Goal: Transaction & Acquisition: Purchase product/service

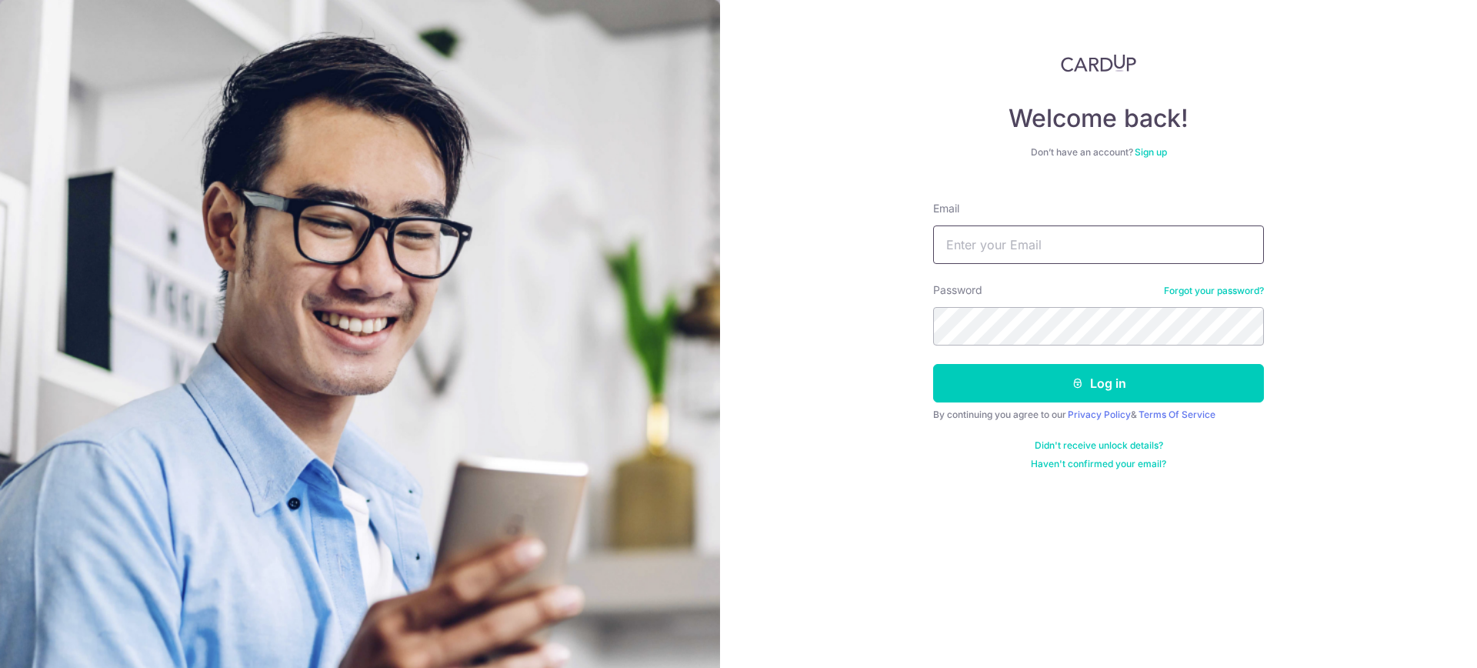
click at [1066, 249] on input "Email" at bounding box center [1098, 244] width 331 height 38
type input "[EMAIL_ADDRESS][DOMAIN_NAME]"
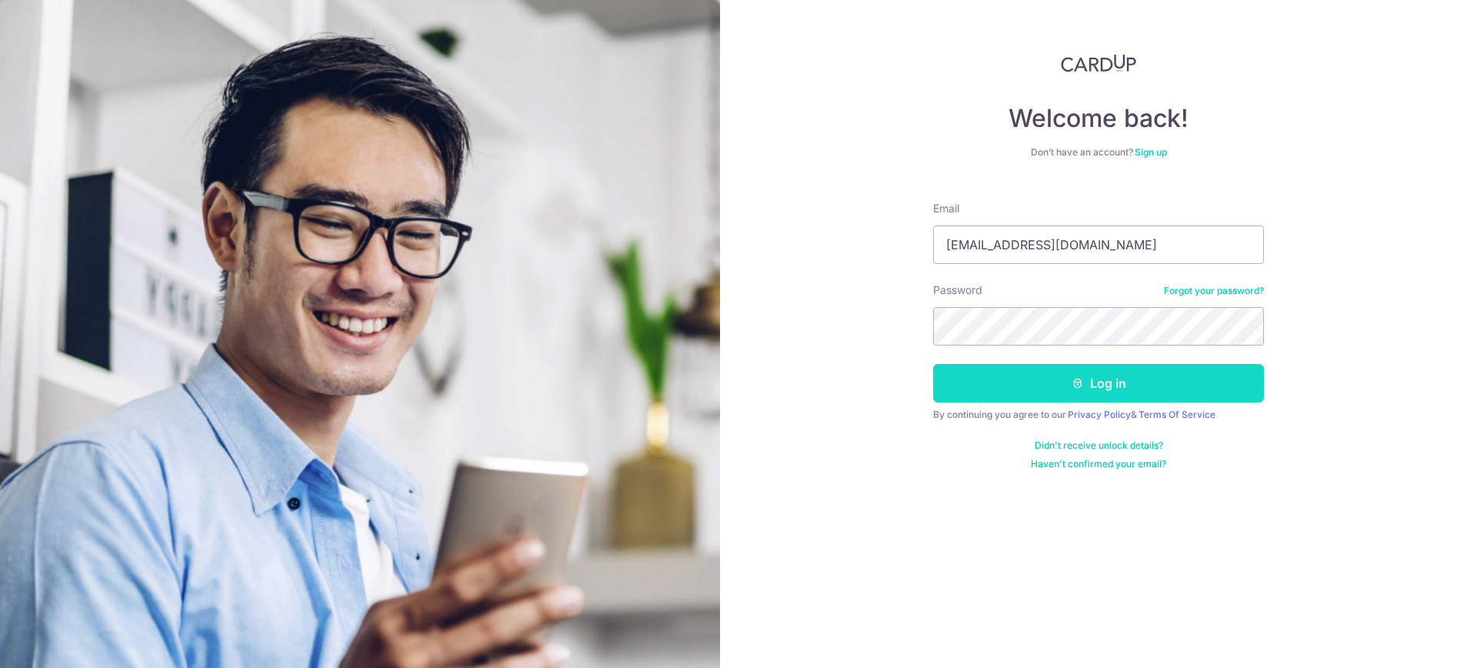
click at [1059, 373] on button "Log in" at bounding box center [1098, 383] width 331 height 38
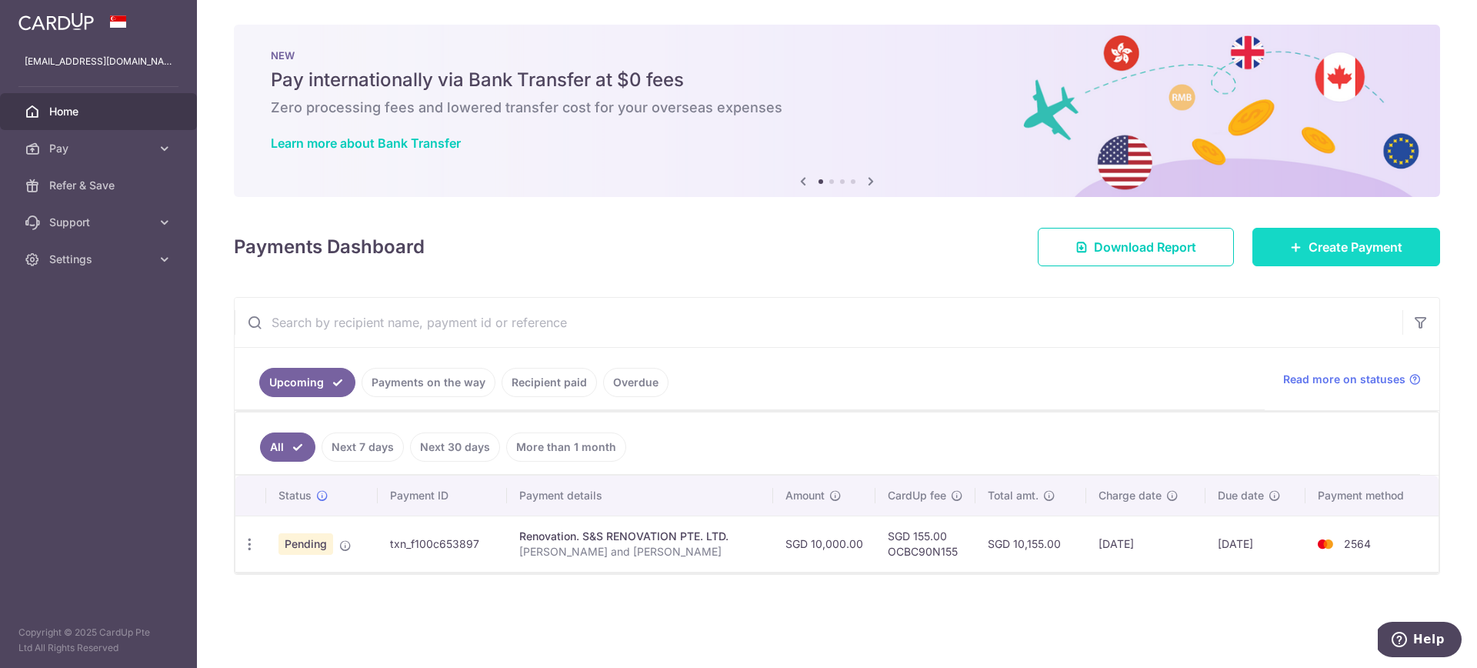
click at [1301, 237] on link "Create Payment" at bounding box center [1347, 247] width 188 height 38
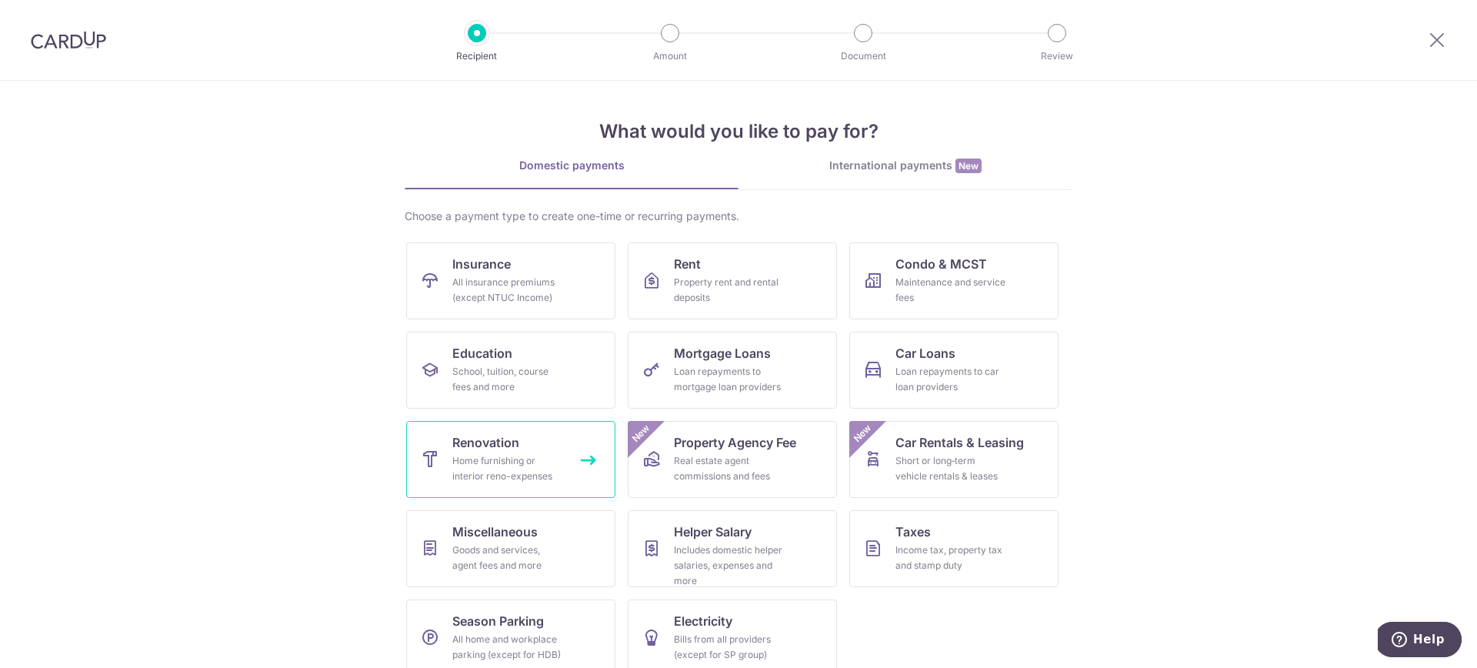
click at [525, 448] on link "Renovation Home furnishing or interior reno-expenses" at bounding box center [510, 459] width 209 height 77
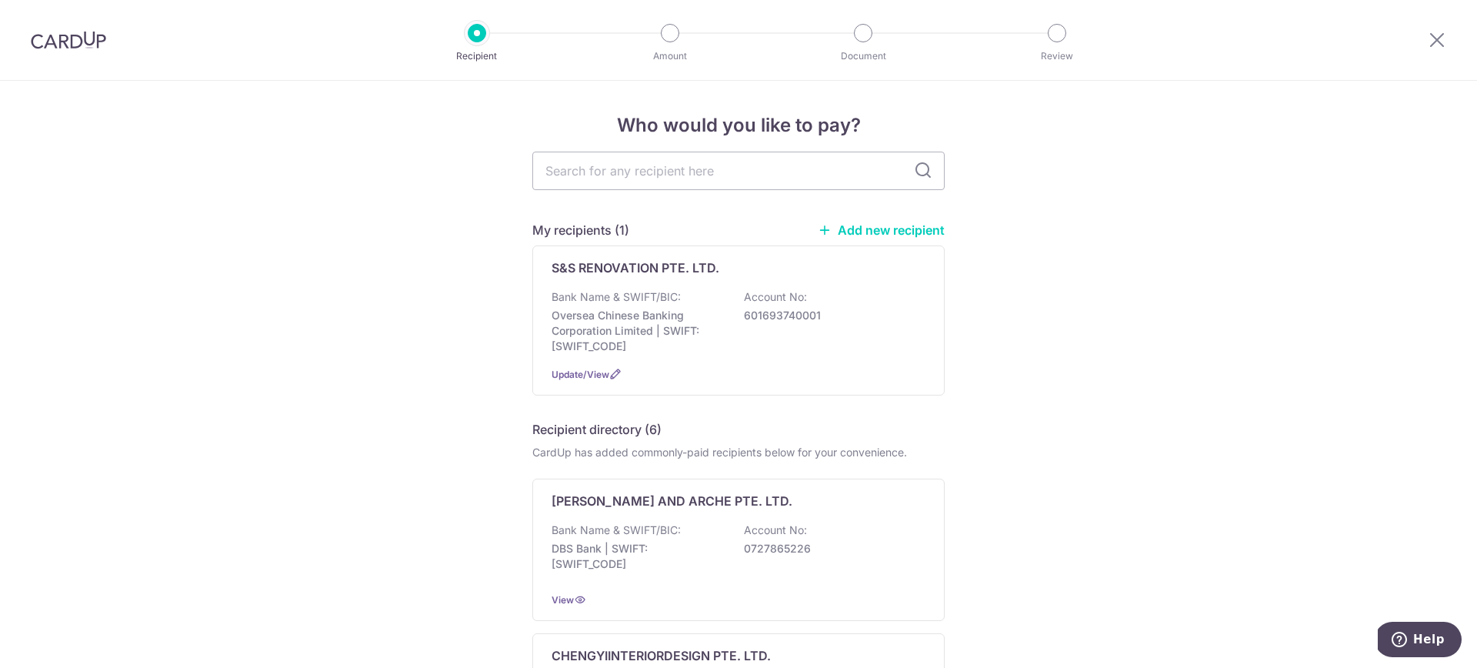
click at [656, 282] on div "S&S RENOVATION PTE. LTD. Bank Name & SWIFT/BIC: Oversea Chinese Banking Corpora…" at bounding box center [738, 320] width 412 height 150
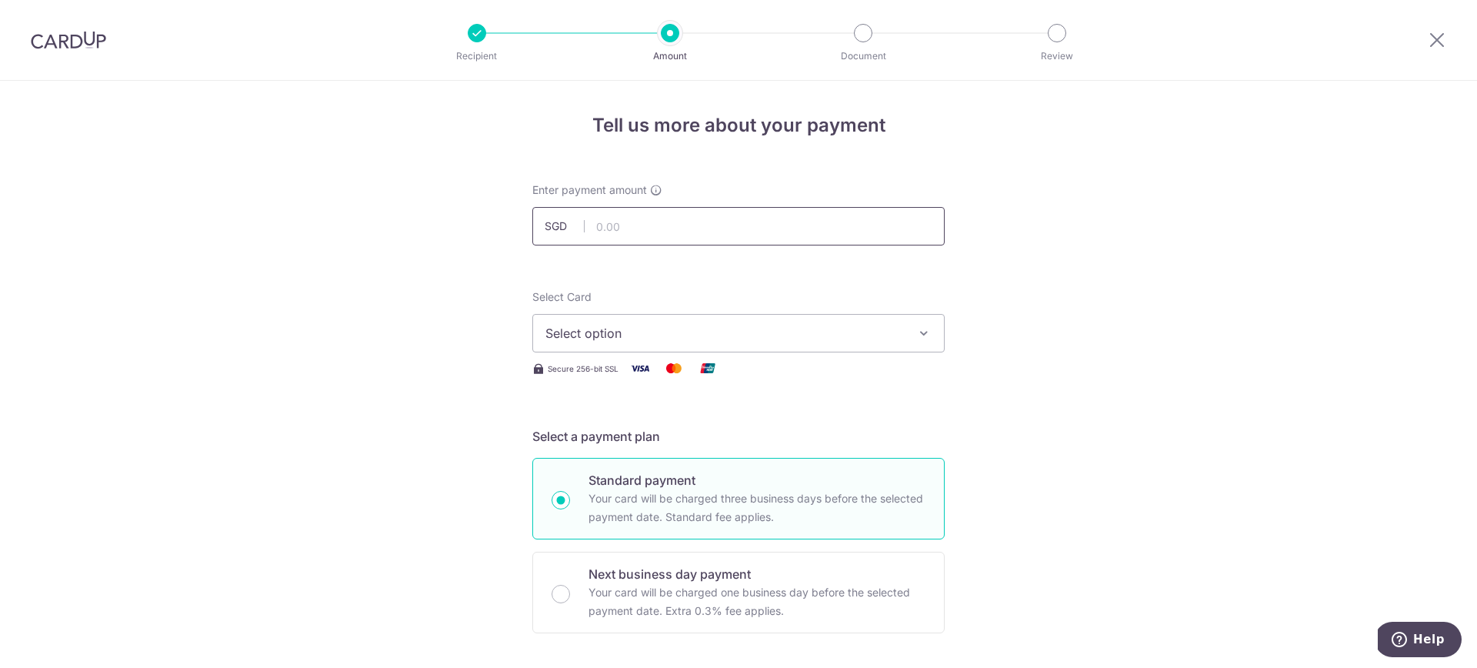
click at [654, 224] on input "text" at bounding box center [738, 226] width 412 height 38
paste input "15599.6"
type input "15,599.60"
click at [553, 322] on button "Select option" at bounding box center [738, 333] width 412 height 38
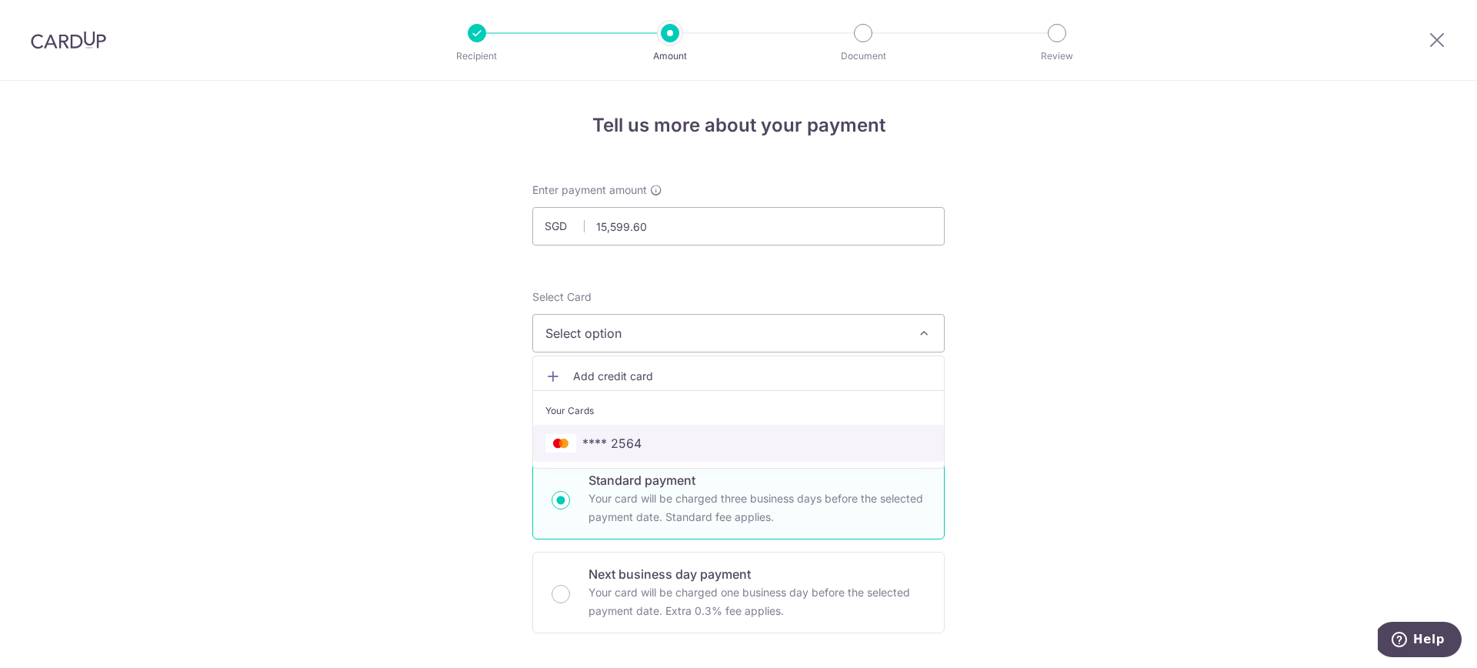
click at [591, 445] on span "**** 2564" at bounding box center [611, 443] width 59 height 18
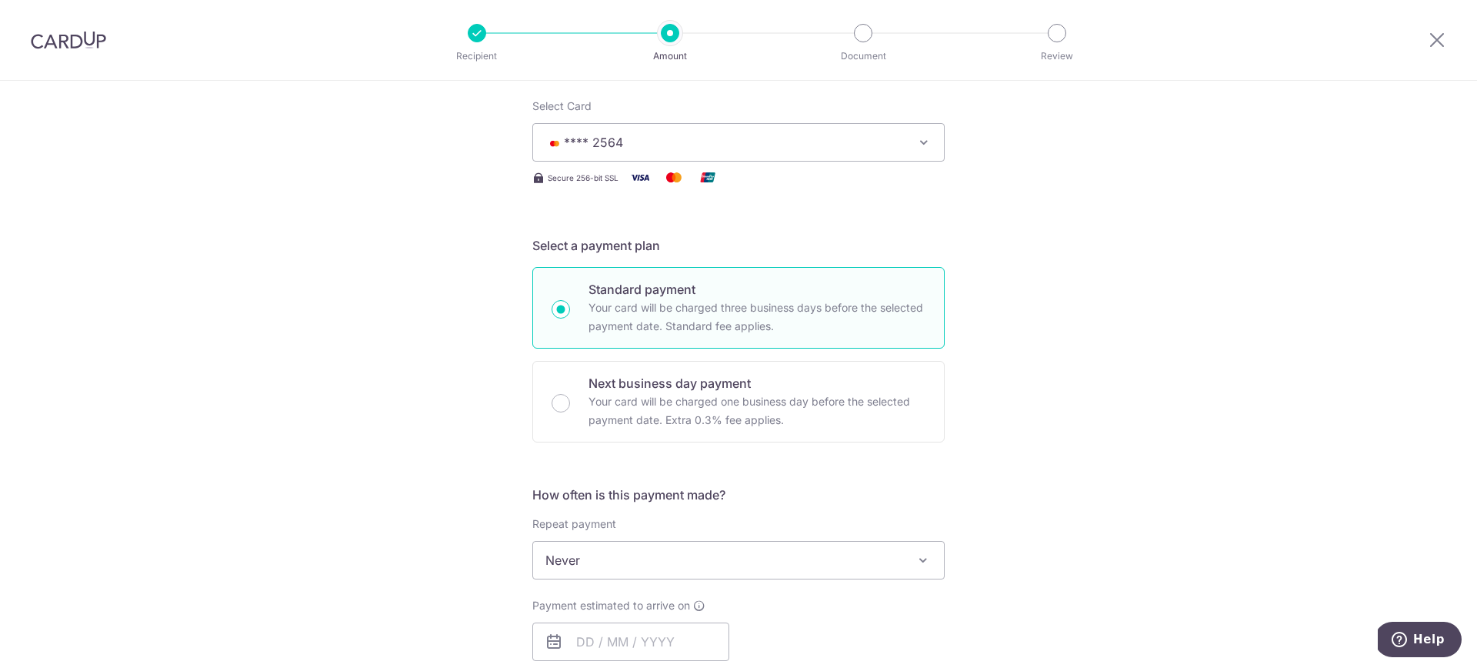
scroll to position [336, 0]
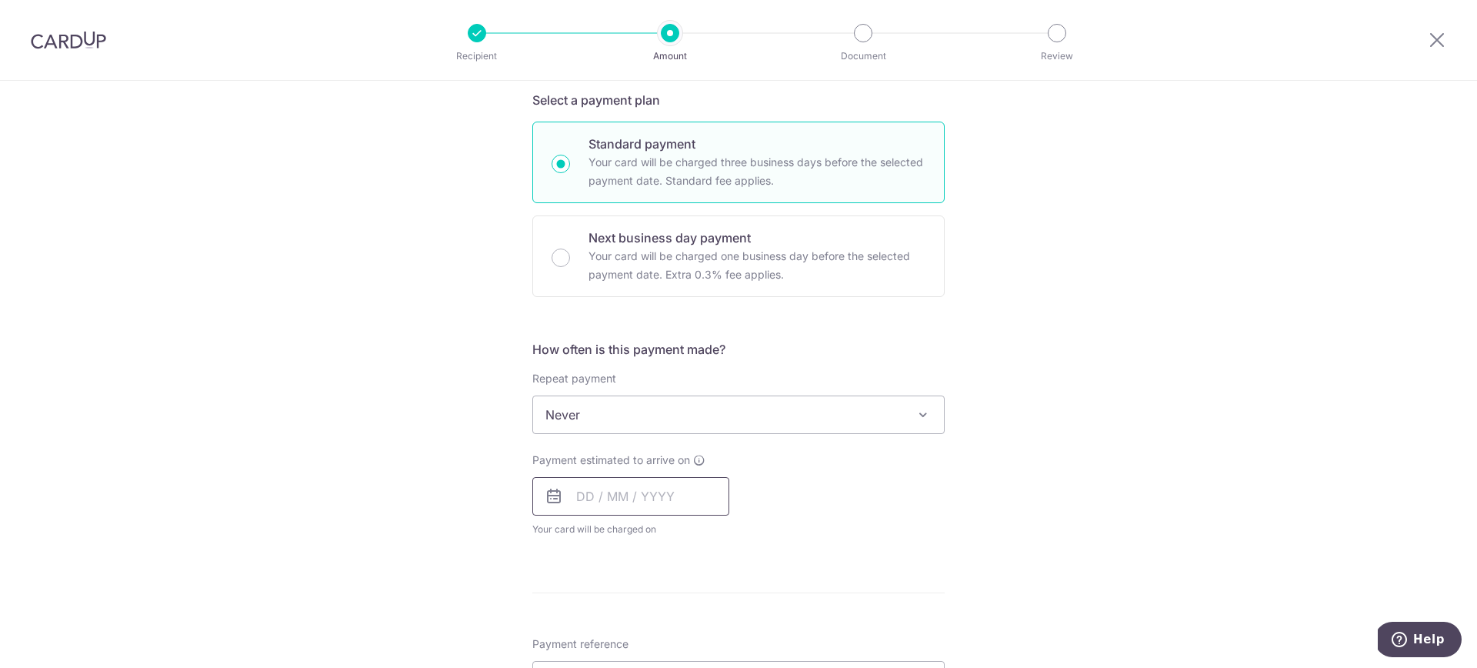
click at [616, 490] on input "text" at bounding box center [630, 496] width 197 height 38
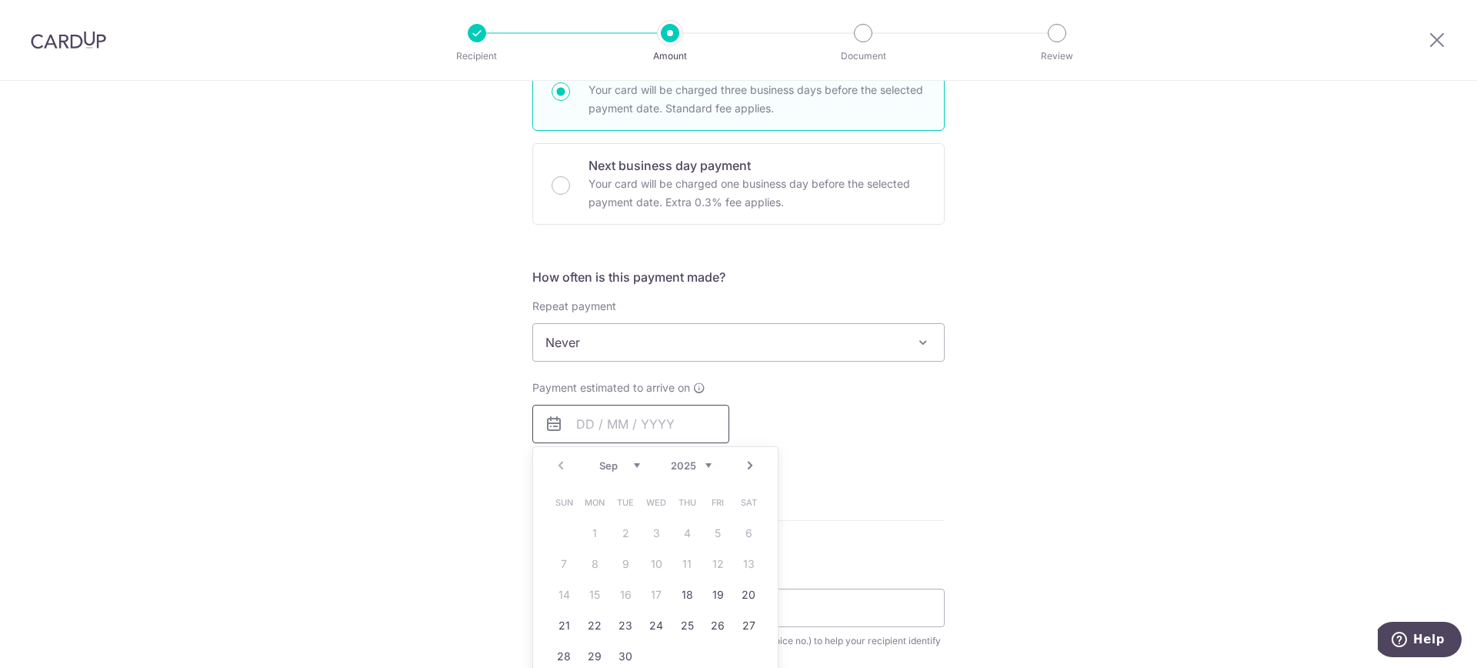
scroll to position [472, 0]
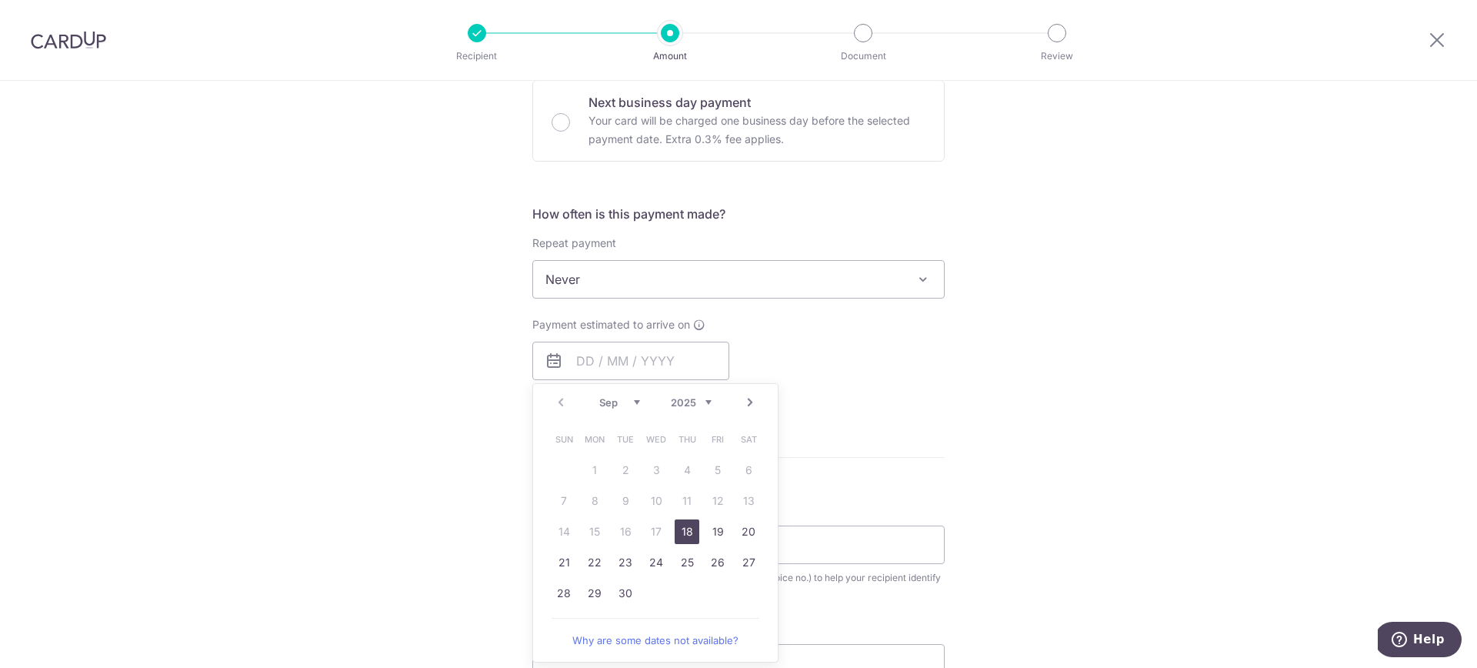
click at [679, 540] on link "18" at bounding box center [687, 531] width 25 height 25
type input "[DATE]"
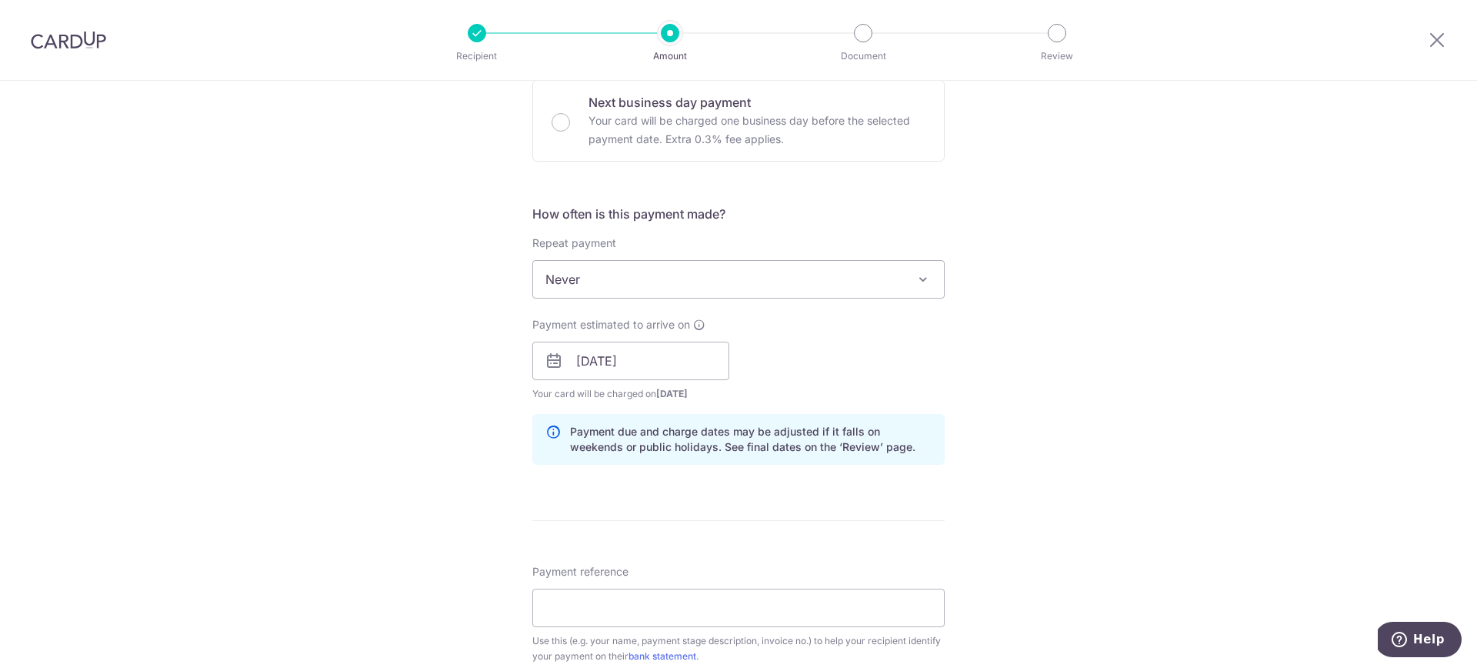
click at [984, 389] on div "Tell us more about your payment Enter payment amount SGD 15,599.60 15599.60 Sel…" at bounding box center [738, 388] width 1477 height 1558
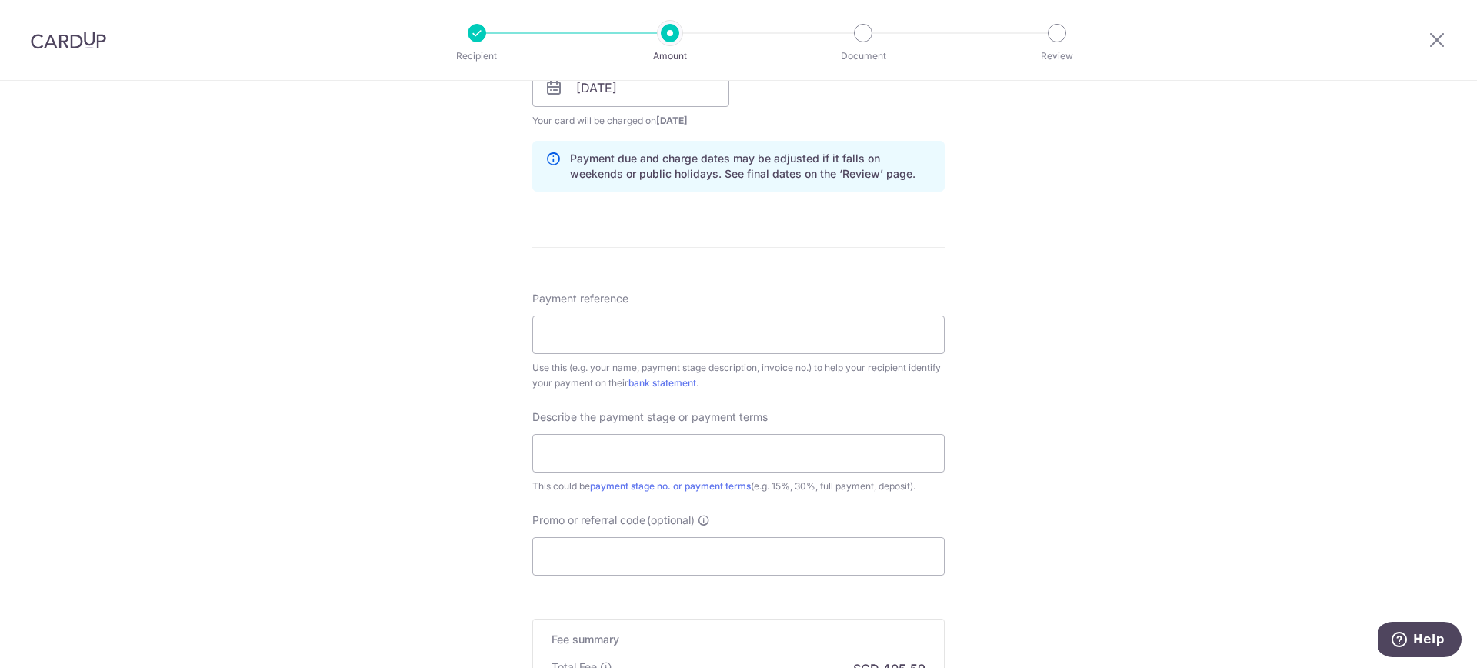
scroll to position [746, 0]
click at [716, 326] on input "Payment reference" at bounding box center [738, 333] width 412 height 38
type input "[PERSON_NAME] and [PERSON_NAME]"
click at [768, 456] on input "text" at bounding box center [738, 451] width 412 height 38
type input "Carpentry"
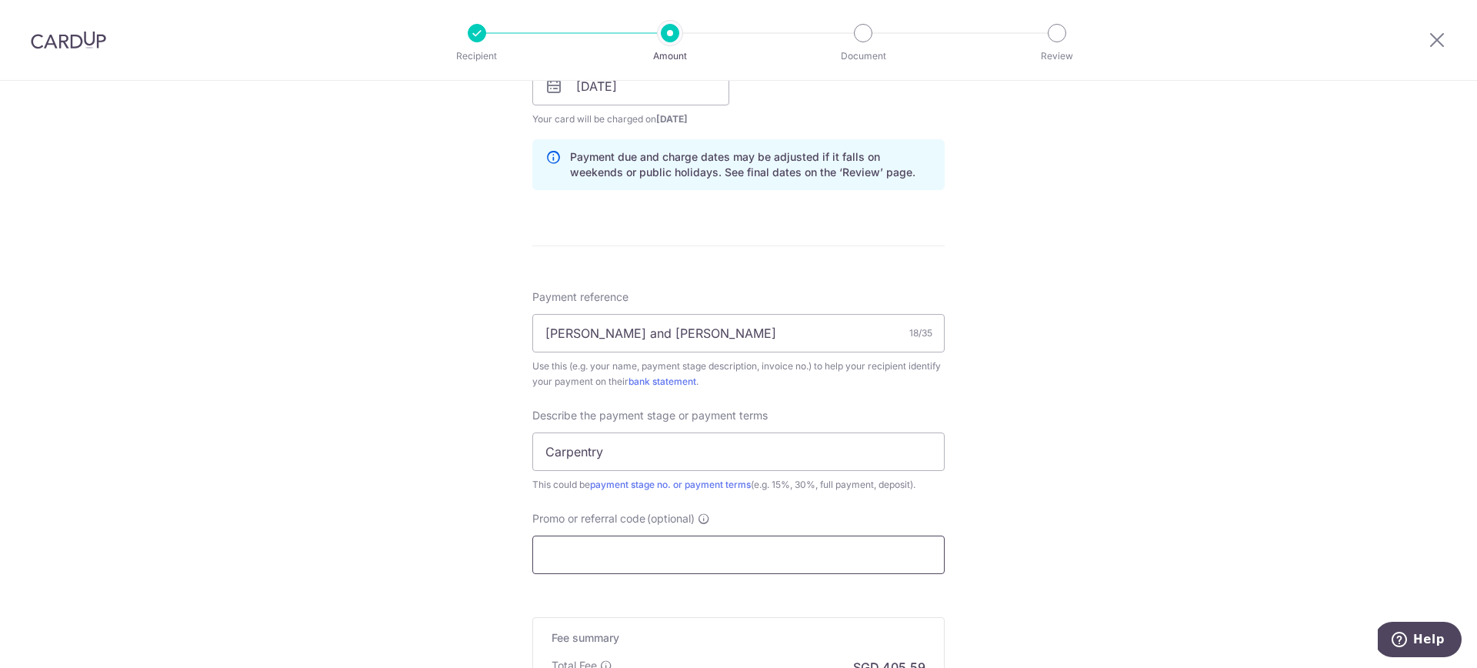
click at [753, 552] on input "Promo or referral code (optional)" at bounding box center [738, 555] width 412 height 38
paste input "15599.6"
type input "15599.6"
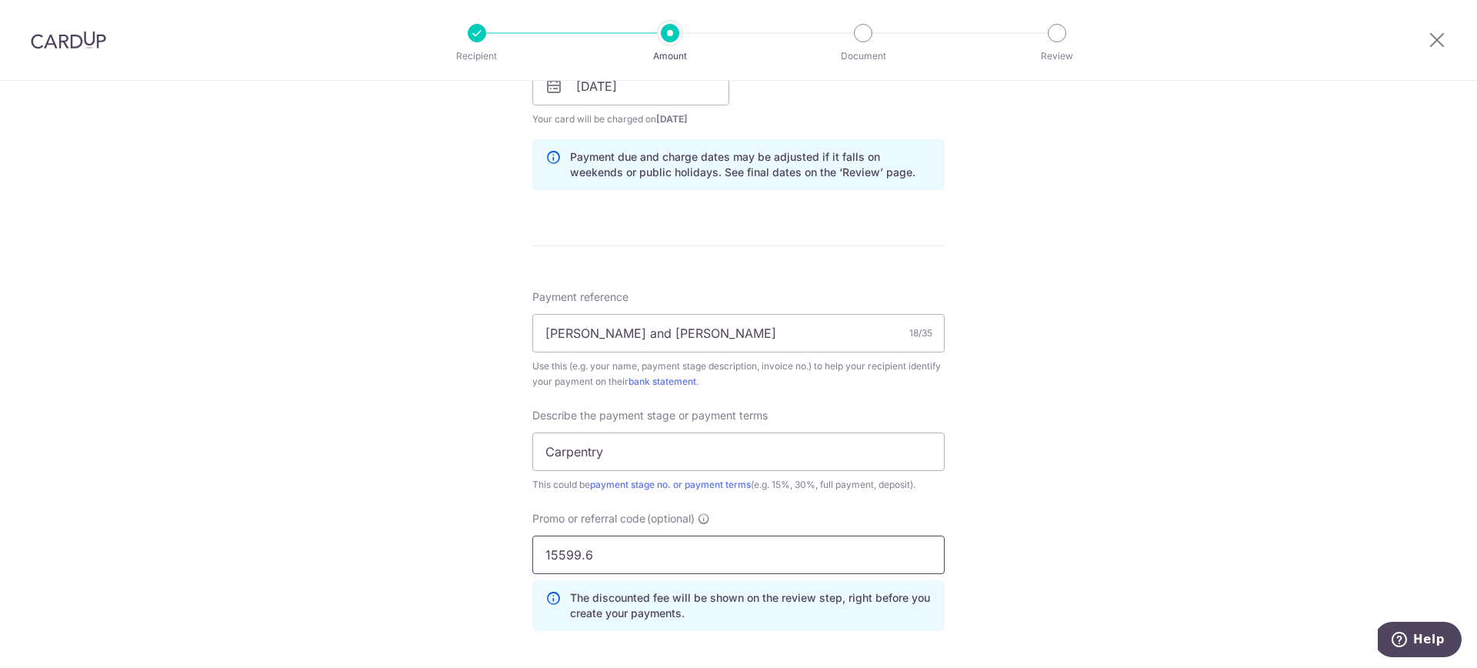
drag, startPoint x: 594, startPoint y: 552, endPoint x: 330, endPoint y: 543, distance: 264.1
click at [339, 552] on div "Tell us more about your payment Enter payment amount SGD 15,599.60 15599.60 Sel…" at bounding box center [738, 147] width 1477 height 1627
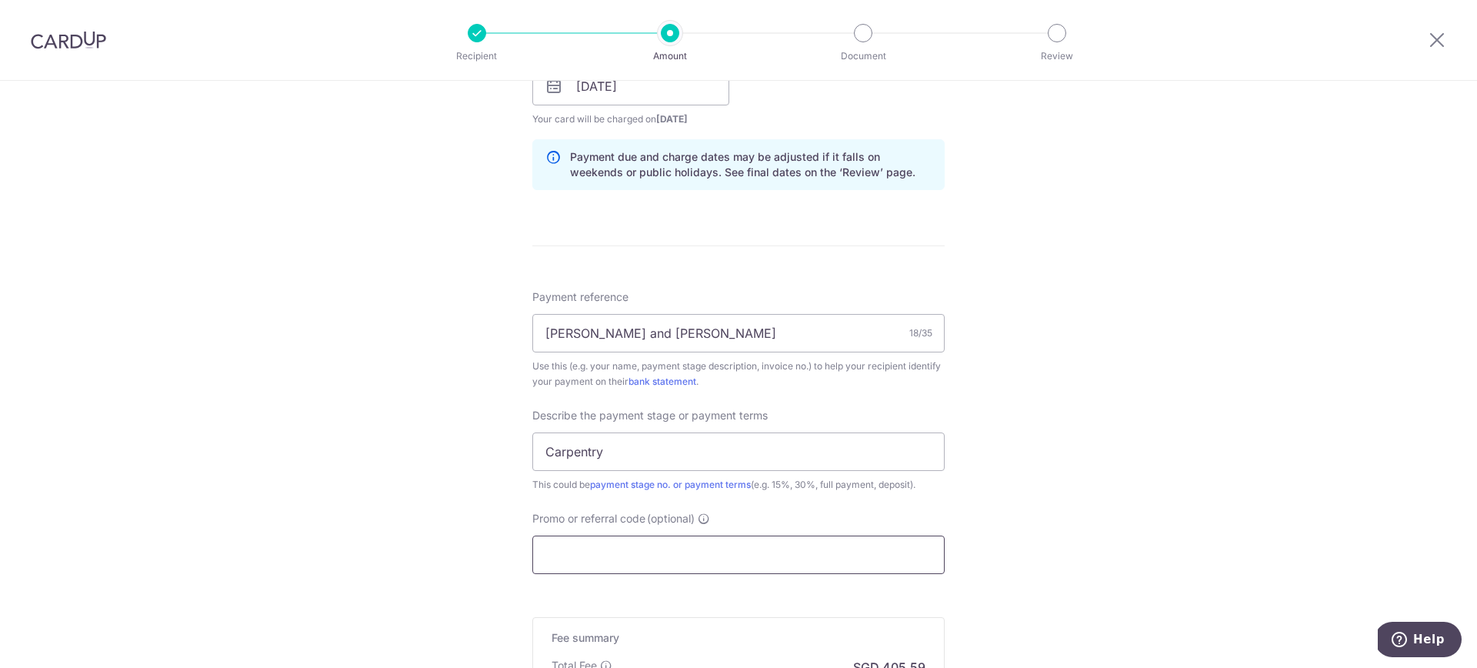
paste input "OCBC90NMC"
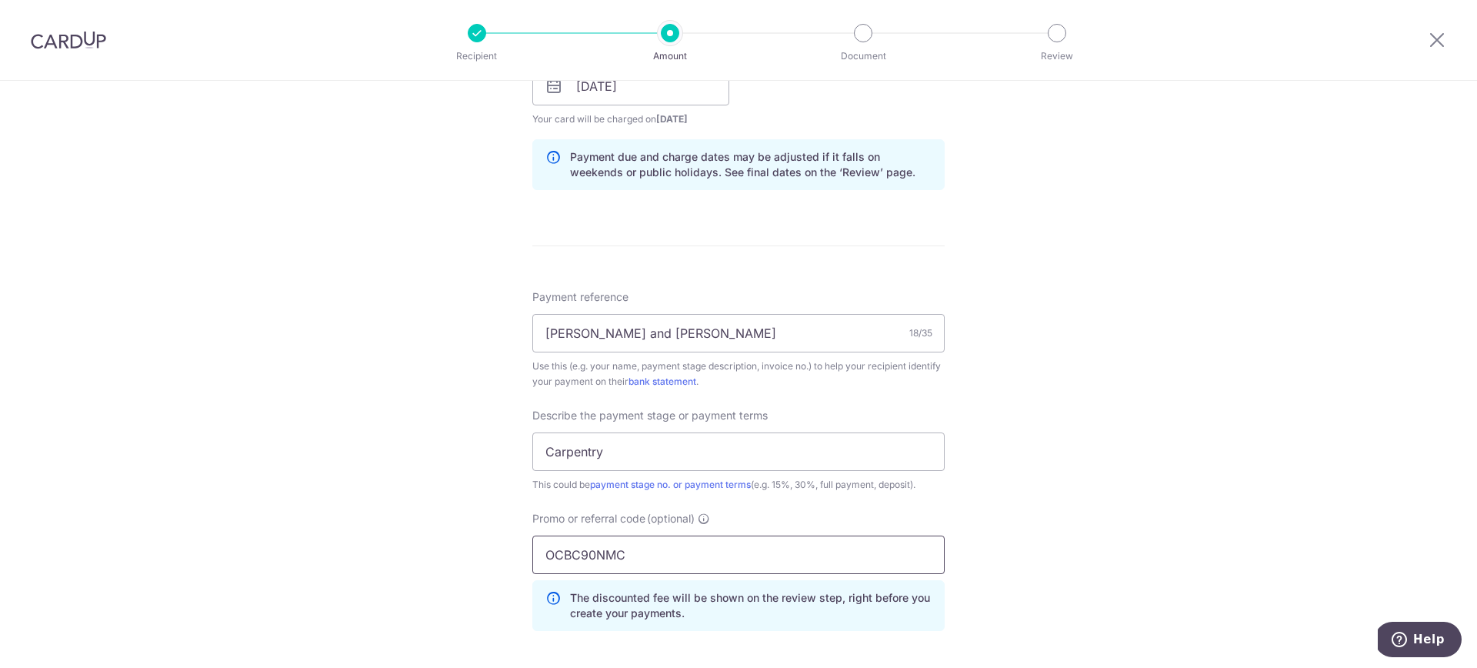
type input "OCBC90NMC"
click at [1088, 529] on div "Tell us more about your payment Enter payment amount SGD 15,599.60 15599.60 Sel…" at bounding box center [738, 147] width 1477 height 1627
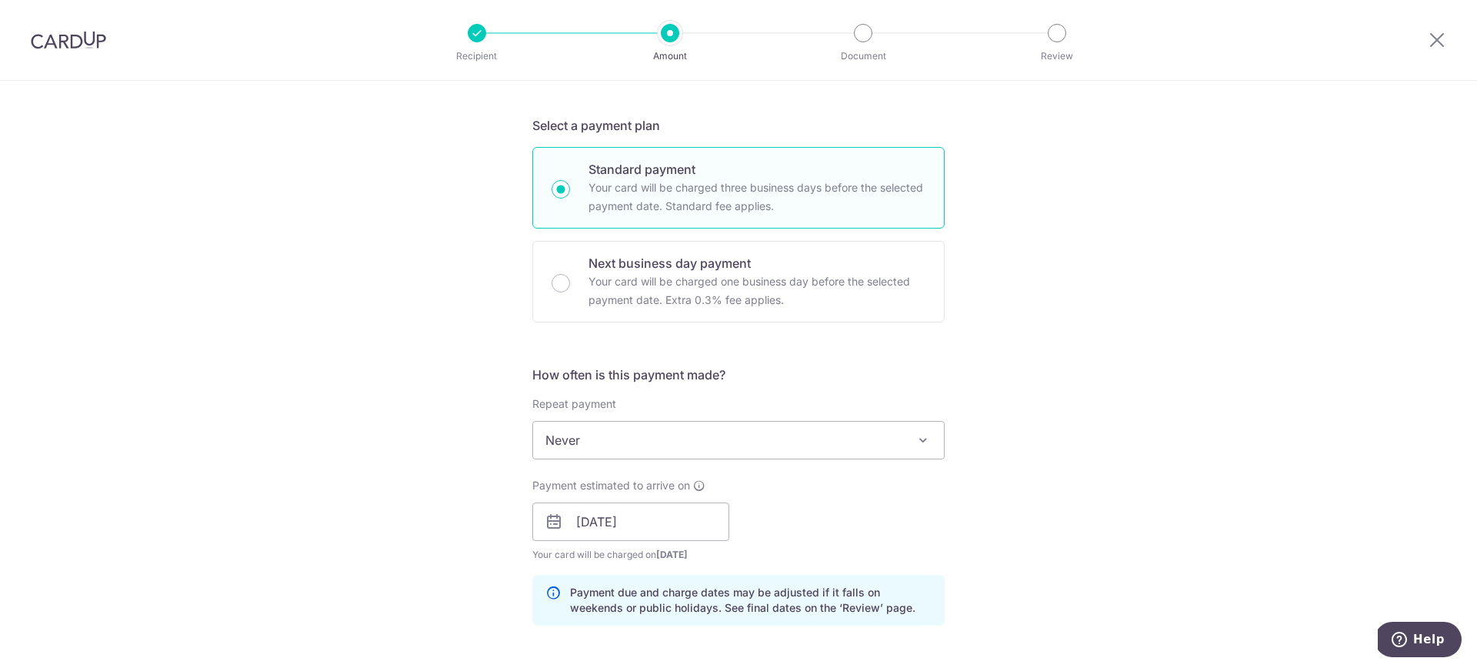
scroll to position [277, 0]
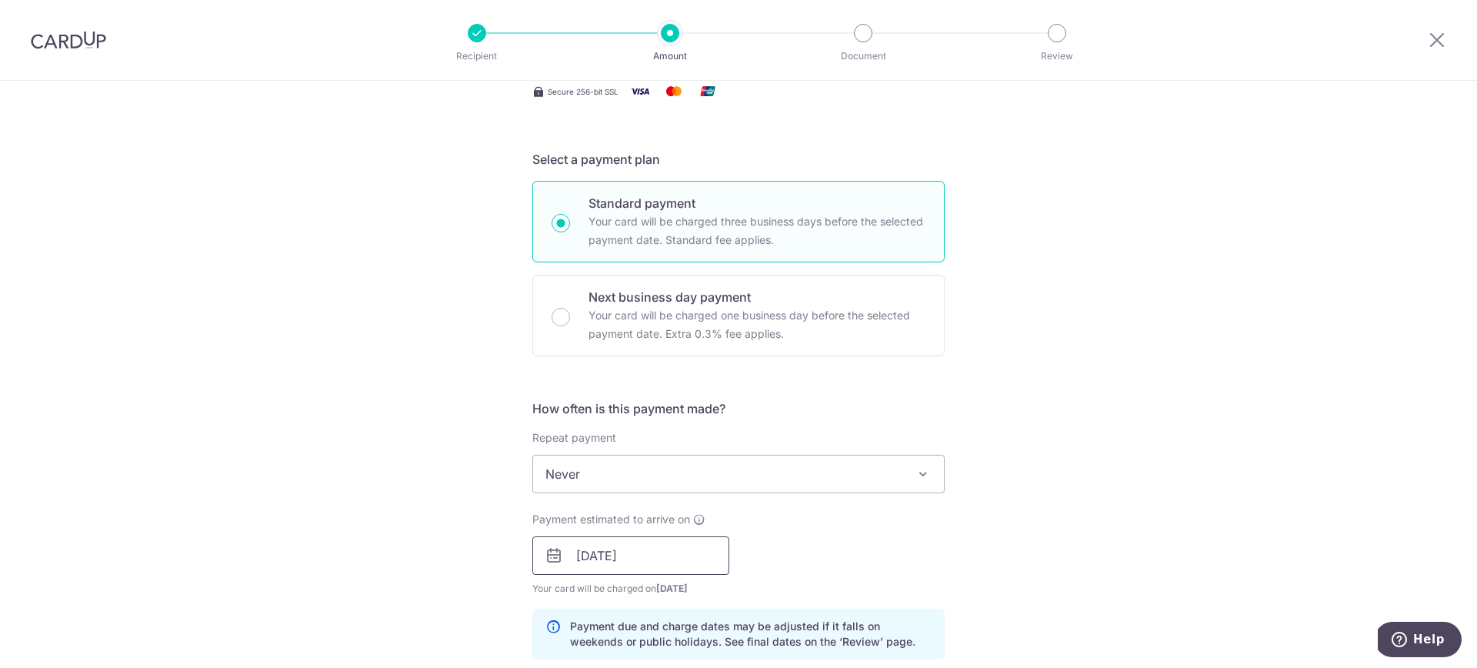
click at [627, 554] on input "[DATE]" at bounding box center [630, 555] width 197 height 38
click at [859, 543] on div "Payment estimated to arrive on 18/09/2025 Prev Next Sep Oct Nov Dec 2025 2026 2…" at bounding box center [738, 551] width 431 height 85
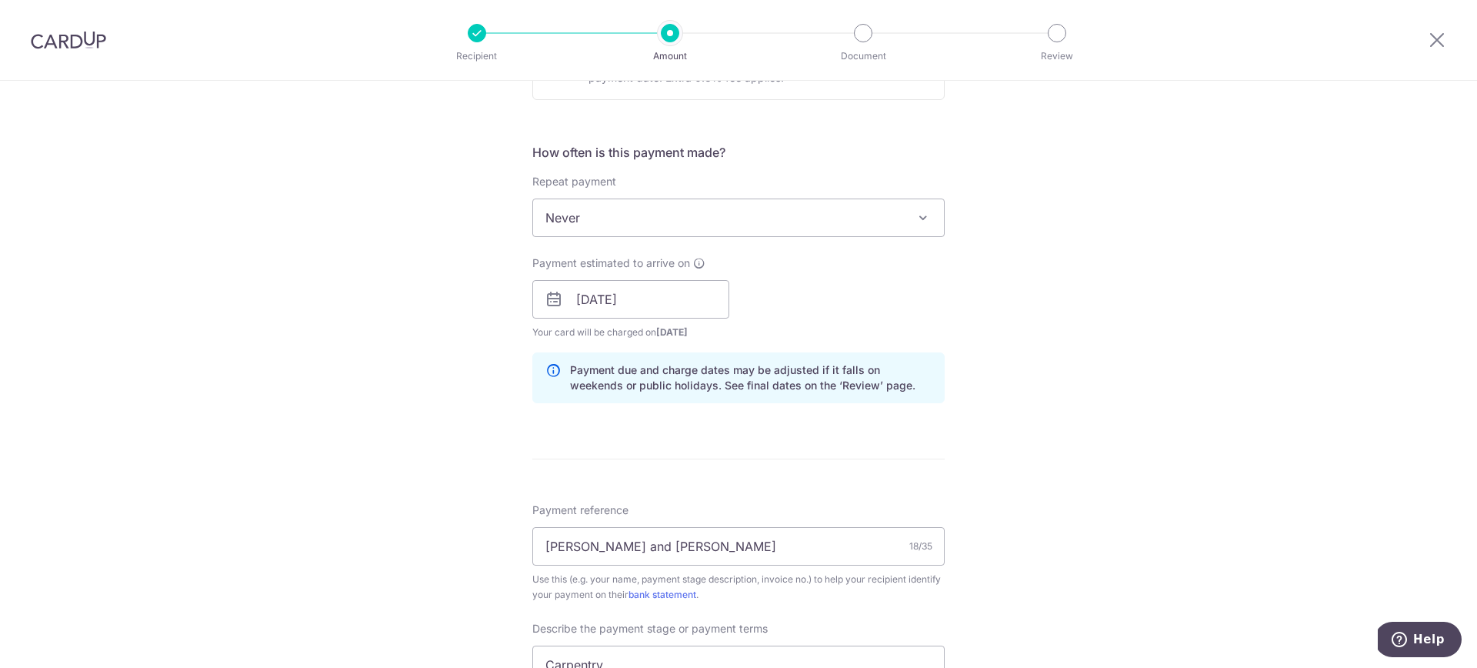
scroll to position [536, 0]
click at [606, 288] on input "[DATE]" at bounding box center [630, 296] width 197 height 38
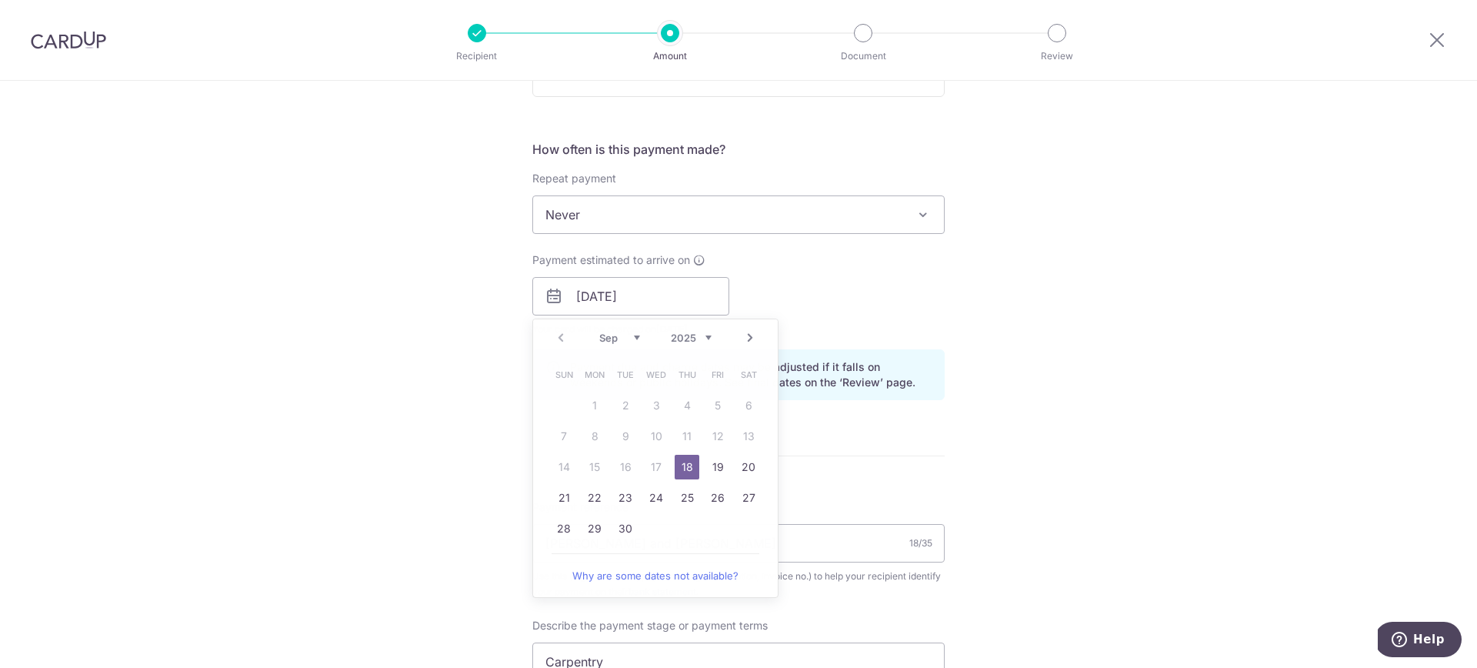
click at [972, 376] on div "Tell us more about your payment Enter payment amount SGD 15,599.60 15599.60 Sel…" at bounding box center [738, 357] width 1477 height 1627
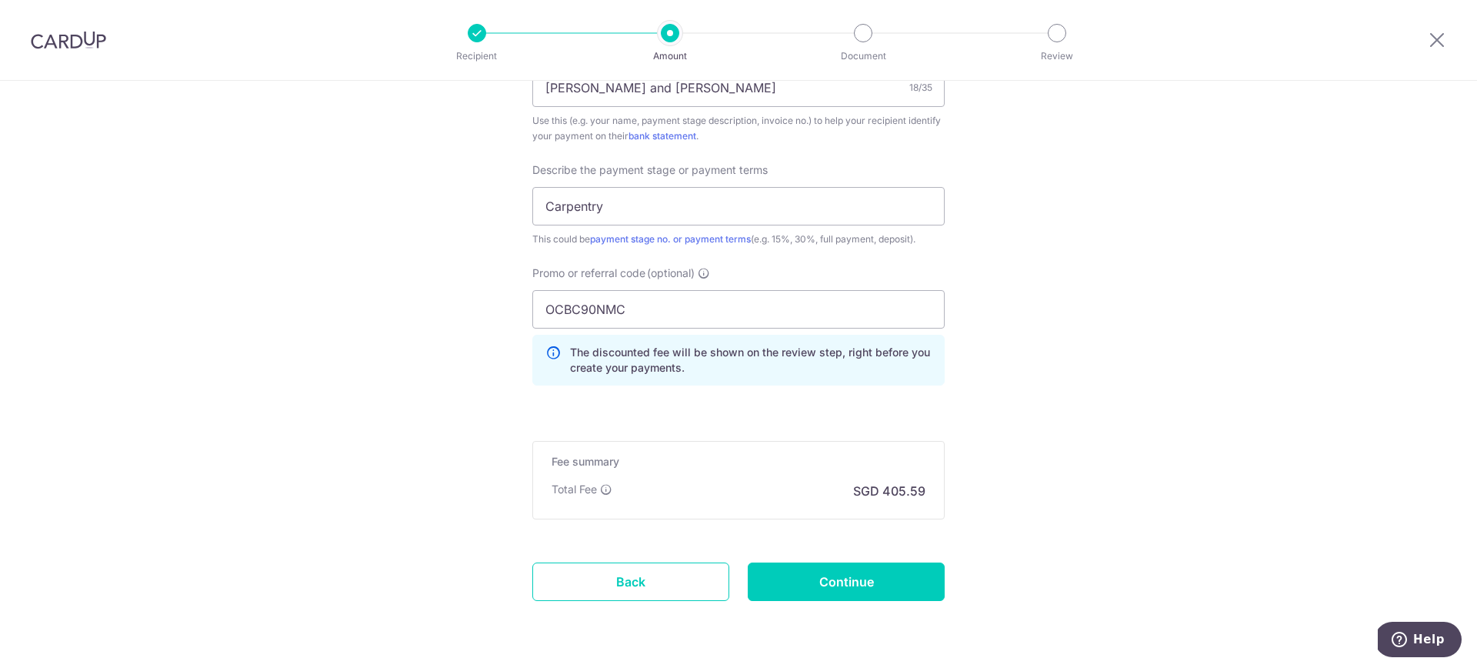
scroll to position [1020, 0]
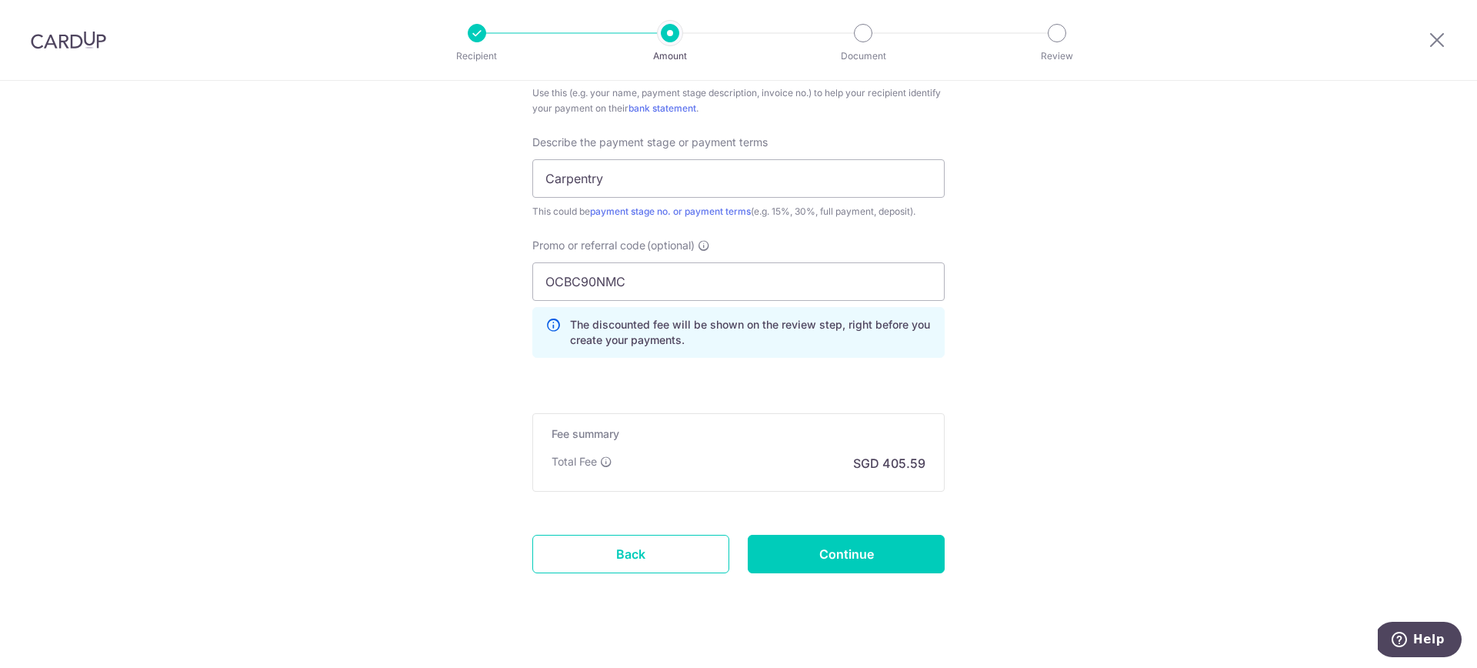
click at [862, 543] on input "Continue" at bounding box center [846, 554] width 197 height 38
type input "Create Schedule"
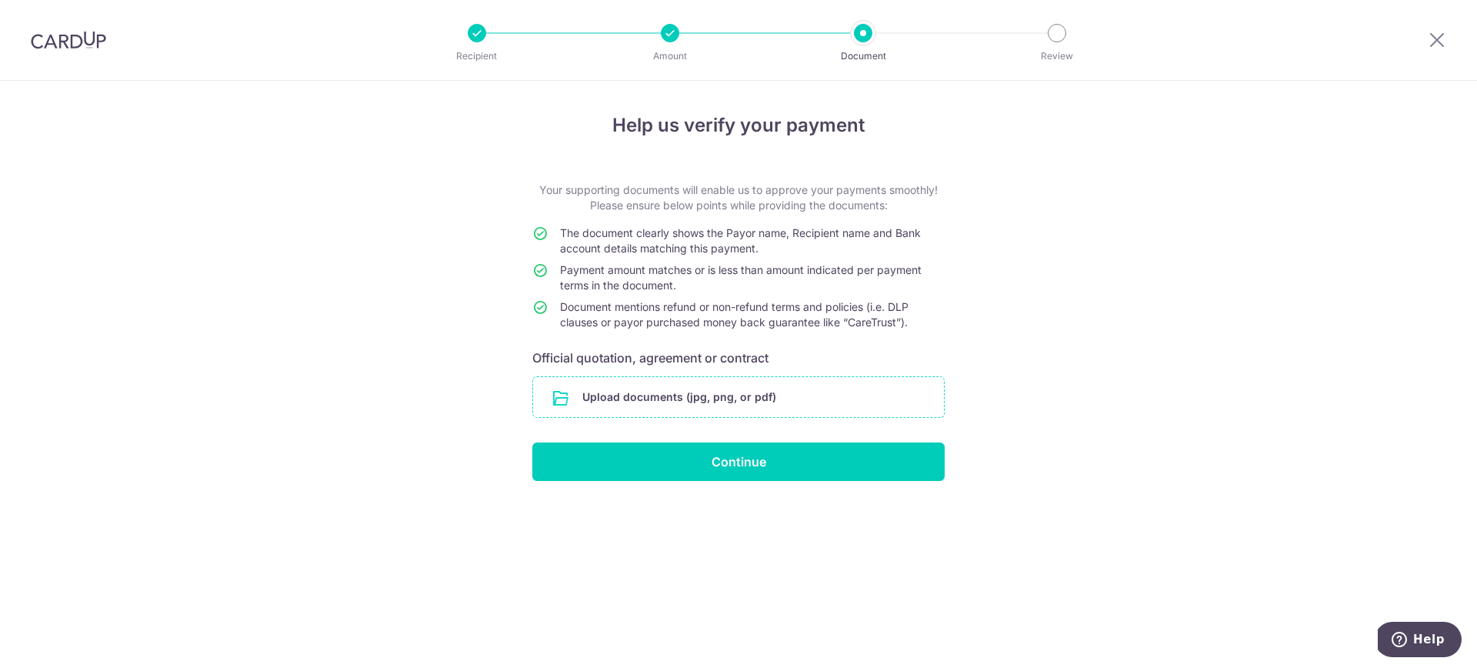
click at [819, 399] on input "file" at bounding box center [738, 397] width 411 height 40
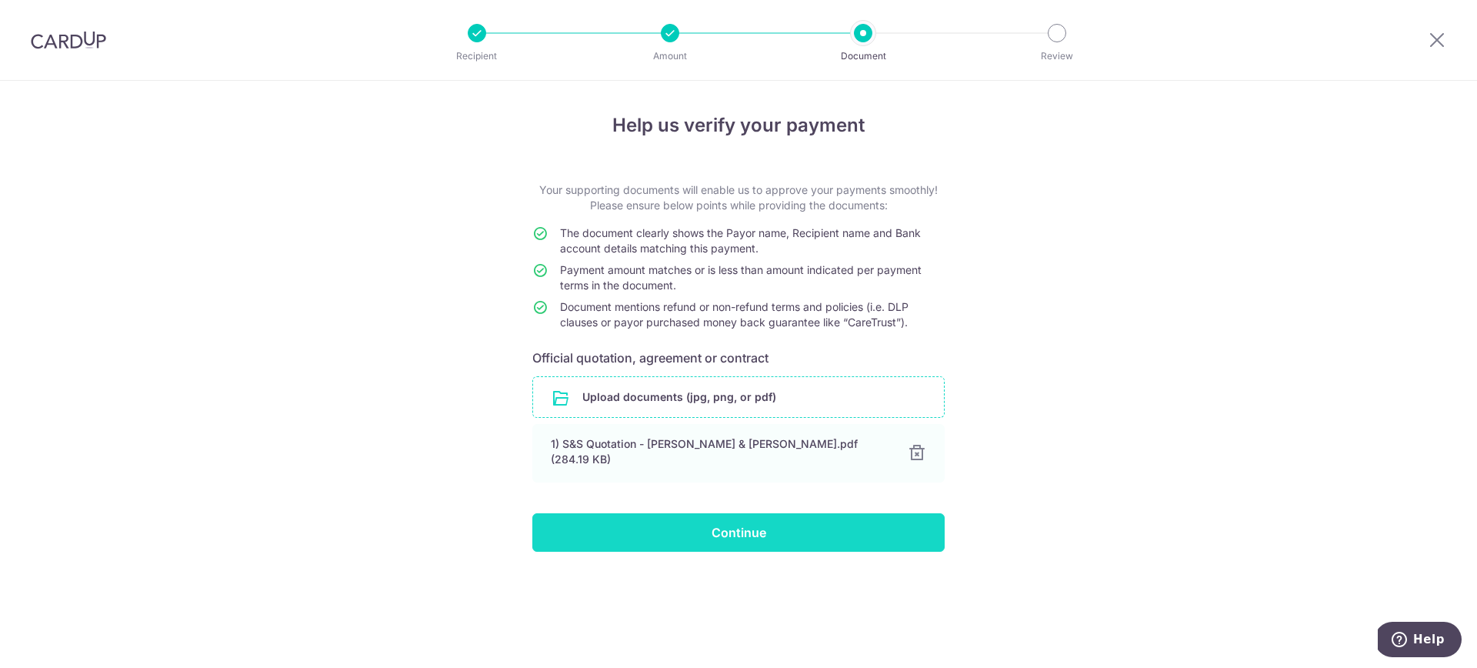
click at [719, 519] on input "Continue" at bounding box center [738, 532] width 412 height 38
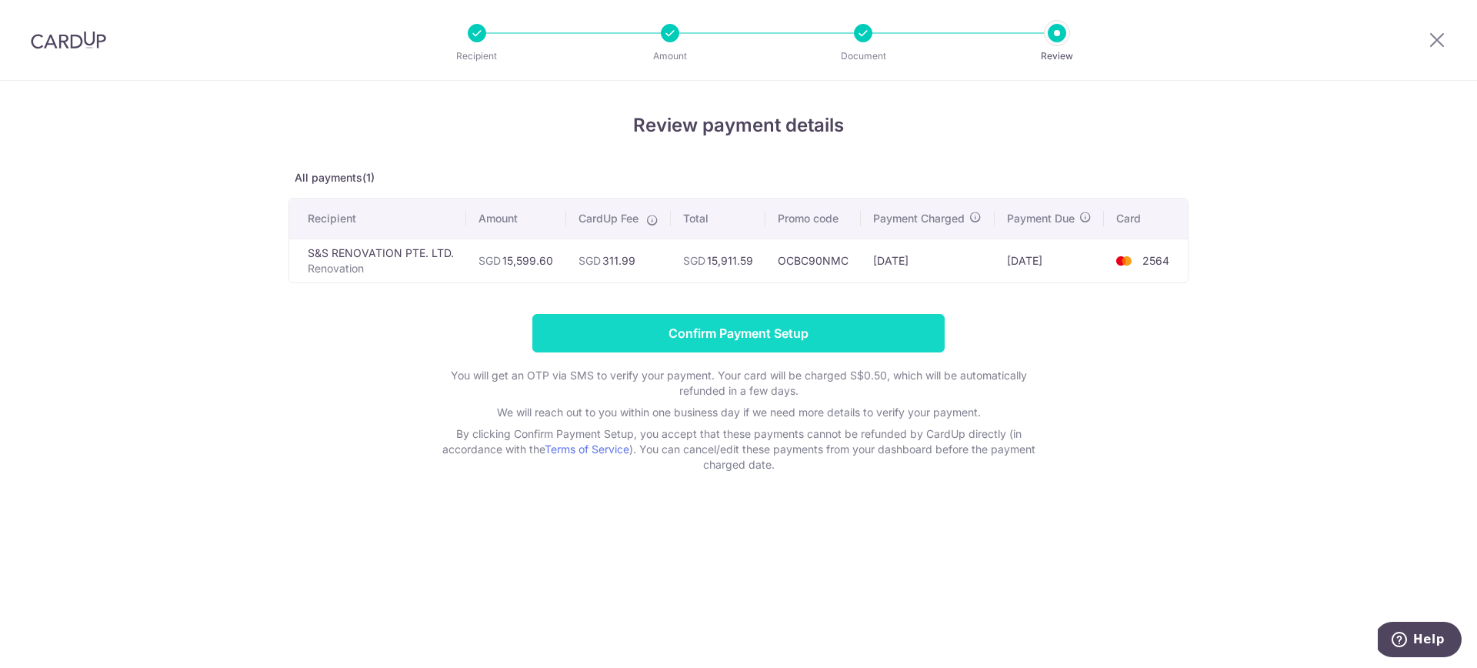
click at [559, 351] on input "Confirm Payment Setup" at bounding box center [738, 333] width 412 height 38
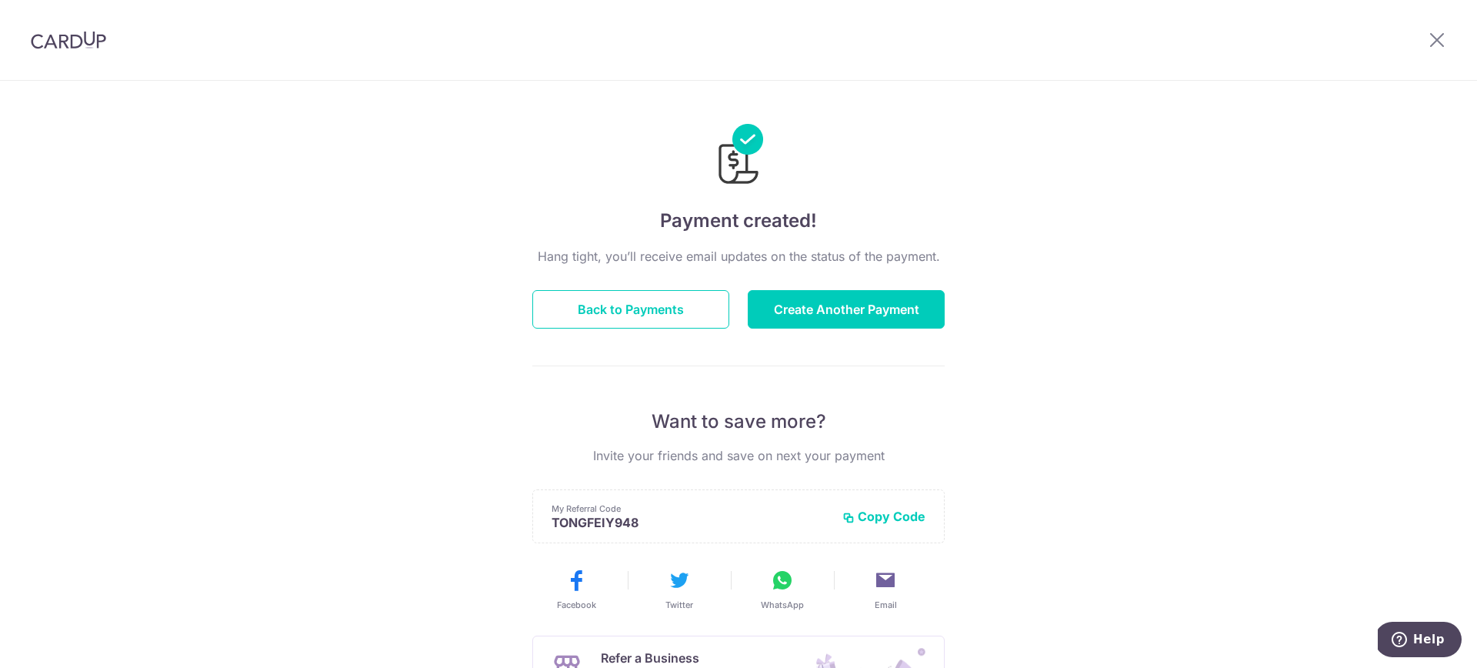
scroll to position [28, 0]
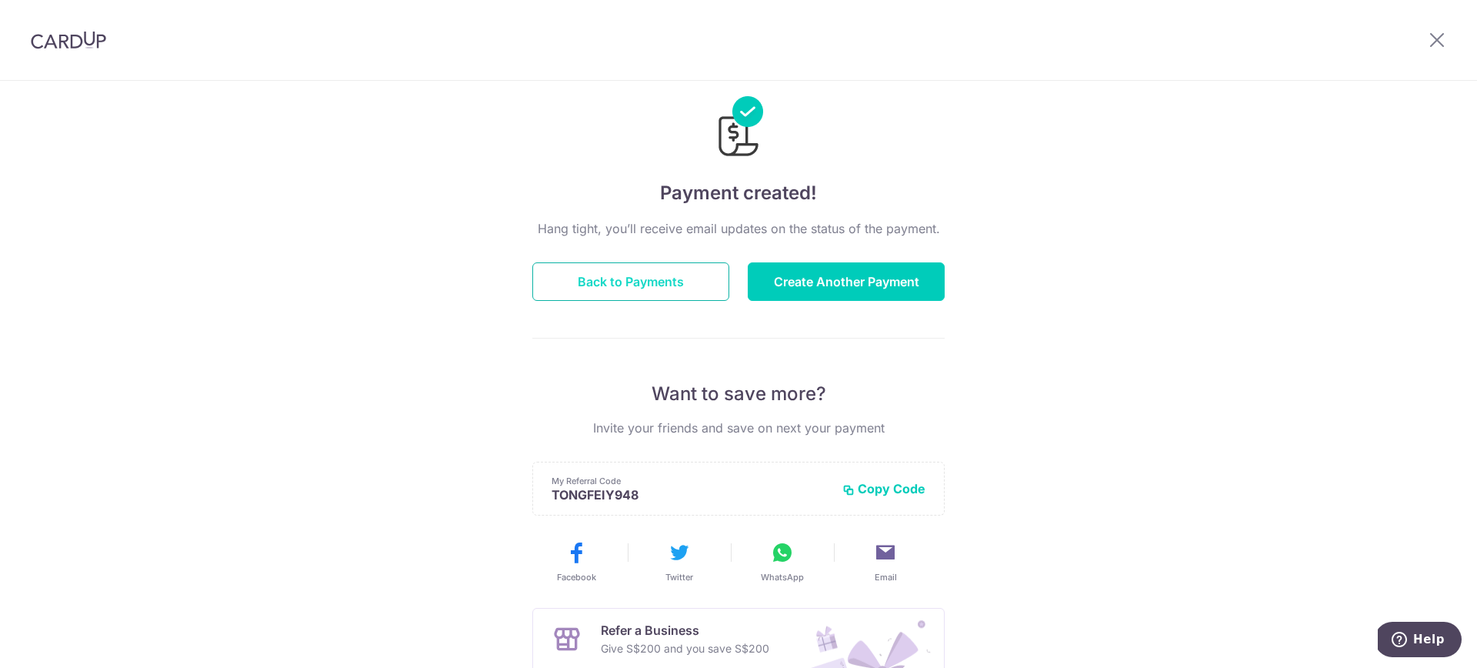
click at [680, 291] on button "Back to Payments" at bounding box center [630, 281] width 197 height 38
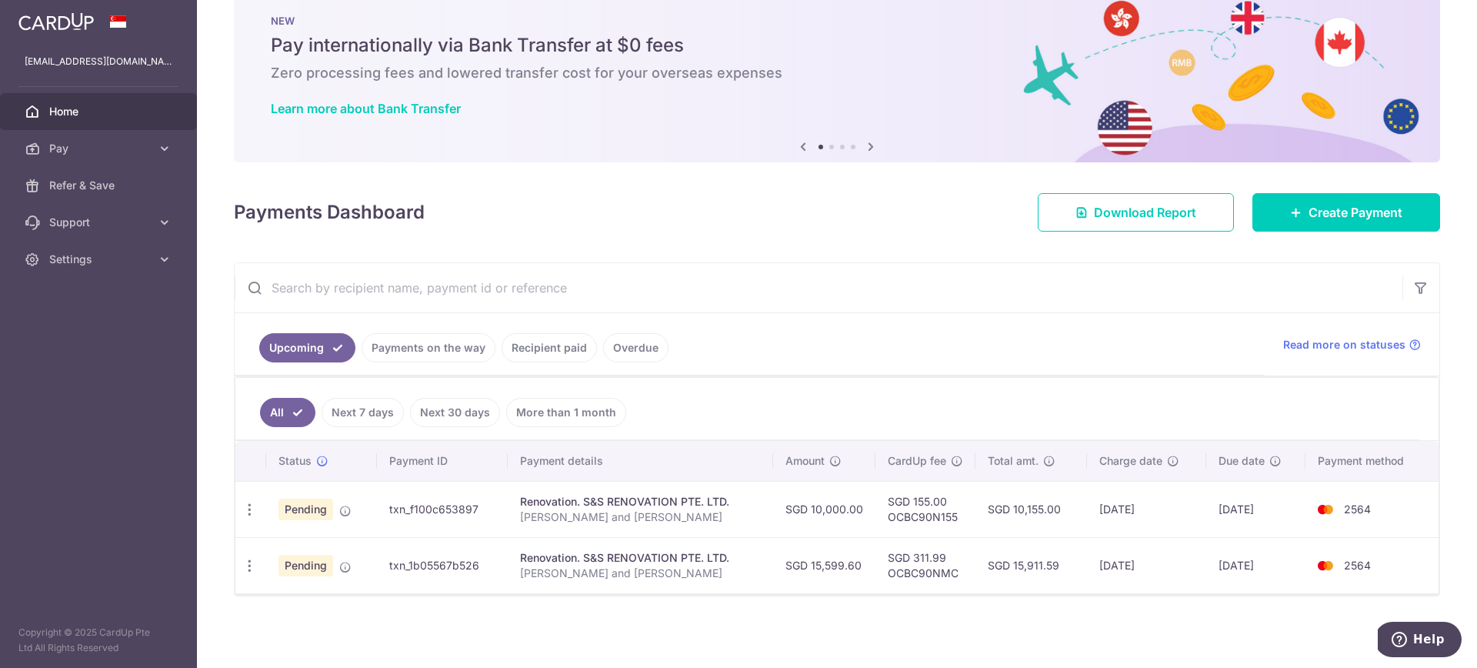
scroll to position [35, 0]
drag, startPoint x: 1009, startPoint y: 509, endPoint x: 1073, endPoint y: 505, distance: 64.0
click at [1073, 505] on td "SGD 10,155.00" at bounding box center [1031, 508] width 111 height 56
click at [1037, 504] on td "SGD 10,155.00" at bounding box center [1031, 508] width 111 height 56
drag, startPoint x: 1015, startPoint y: 506, endPoint x: 1055, endPoint y: 504, distance: 40.0
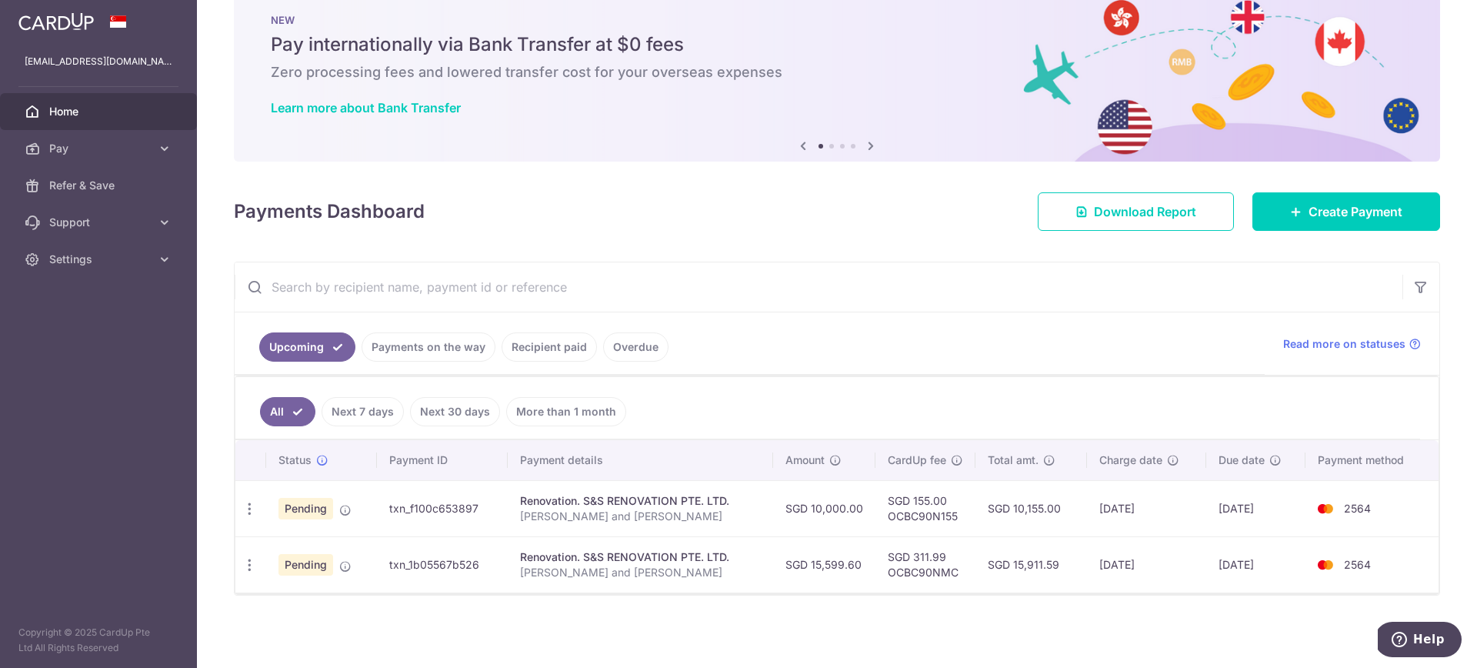
click at [1055, 504] on td "SGD 10,155.00" at bounding box center [1031, 508] width 111 height 56
drag, startPoint x: 1013, startPoint y: 566, endPoint x: 1059, endPoint y: 566, distance: 46.2
click at [1059, 566] on td "SGD 15,911.59" at bounding box center [1031, 564] width 111 height 56
copy td "15,911.59"
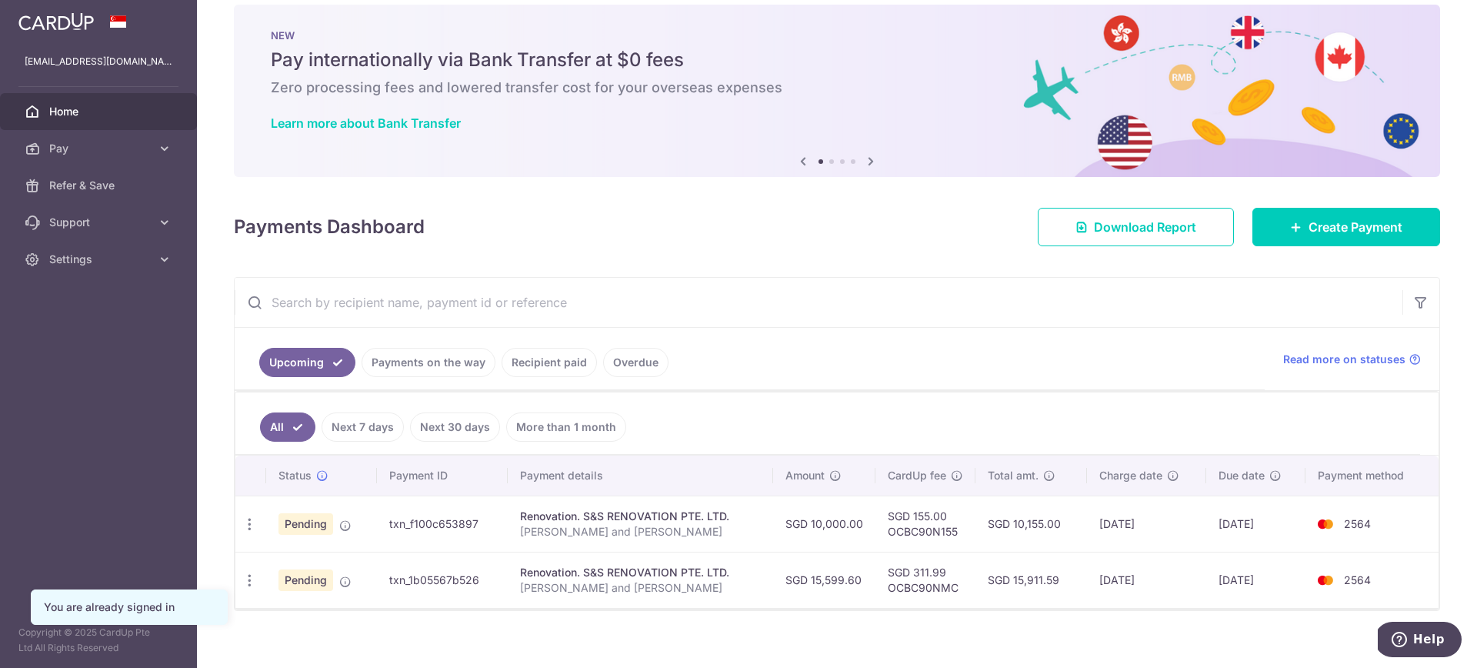
scroll to position [35, 0]
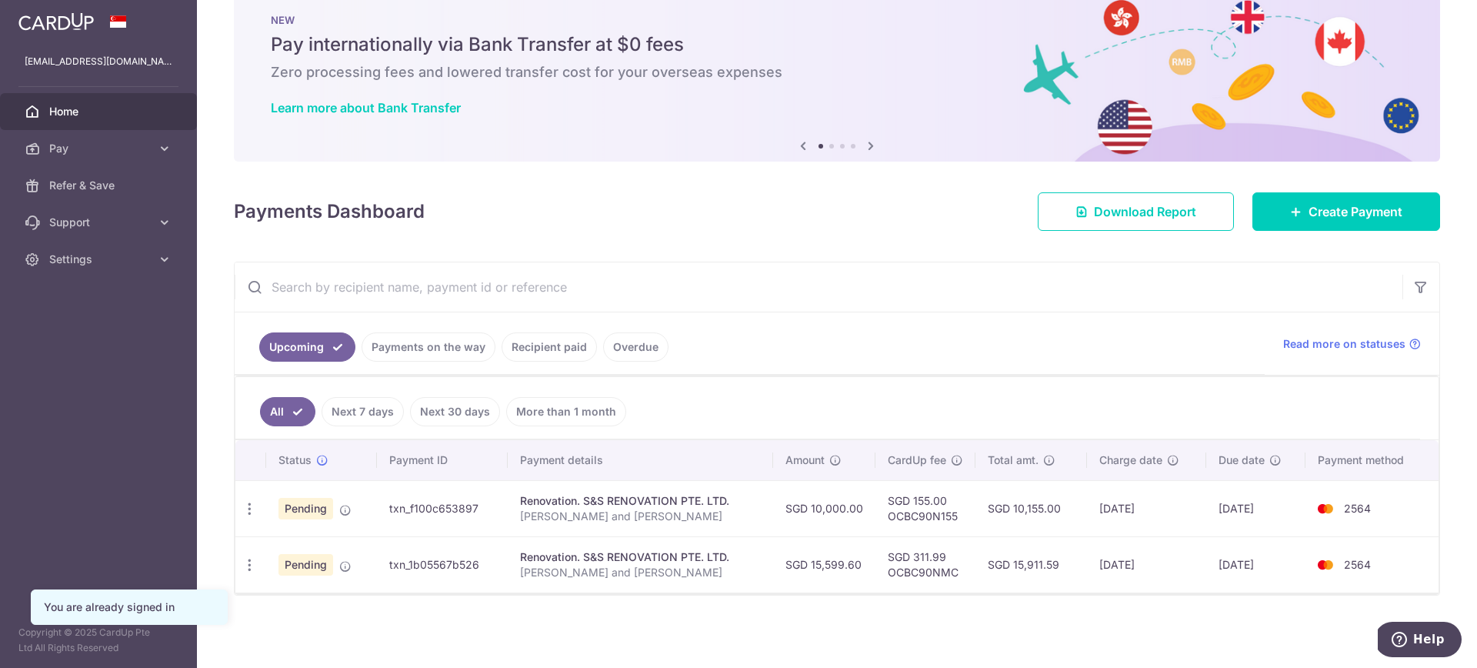
drag, startPoint x: 909, startPoint y: 557, endPoint x: 964, endPoint y: 559, distance: 55.4
click at [964, 559] on td "SGD 311.99 OCBC90NMC" at bounding box center [926, 564] width 100 height 56
click at [966, 559] on td "SGD 311.99 OCBC90NMC" at bounding box center [926, 564] width 100 height 56
